Goal: Information Seeking & Learning: Learn about a topic

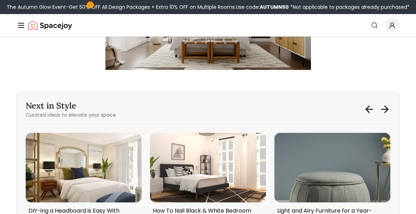
scroll to position [2587, 0]
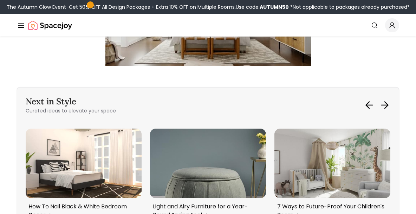
drag, startPoint x: 0, startPoint y: 0, endPoint x: 97, endPoint y: 95, distance: 135.2
click at [98, 95] on div "Next in Style Curated ideas to elevate your space Style A Small Kids Bedroom Wi…" at bounding box center [208, 160] width 382 height 146
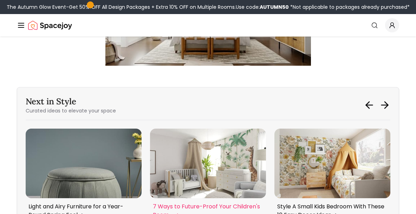
click at [197, 139] on img "5 / 6" at bounding box center [208, 164] width 116 height 70
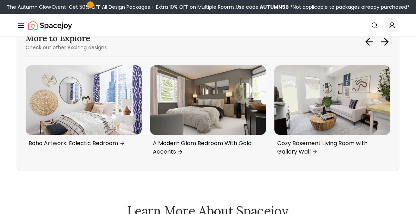
scroll to position [4053, 0]
